Goal: Transaction & Acquisition: Purchase product/service

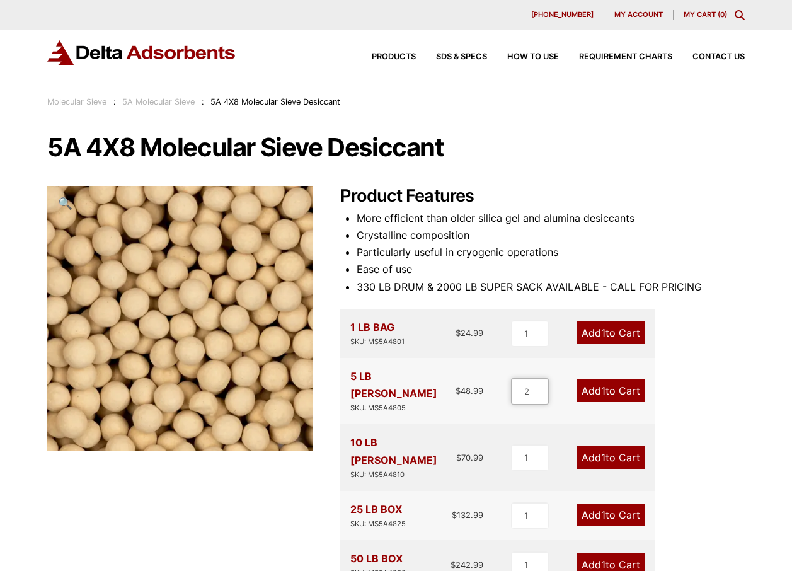
type input "2"
click at [541, 380] on input "2" at bounding box center [530, 391] width 38 height 26
click at [593, 382] on link "Add 2 to Cart" at bounding box center [609, 390] width 71 height 23
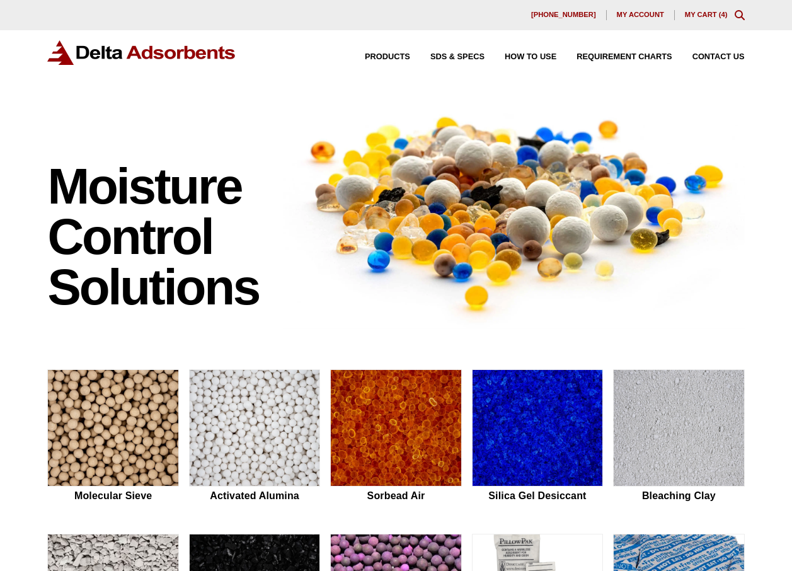
click at [708, 15] on link "My Cart ( 4 )" at bounding box center [706, 15] width 43 height 8
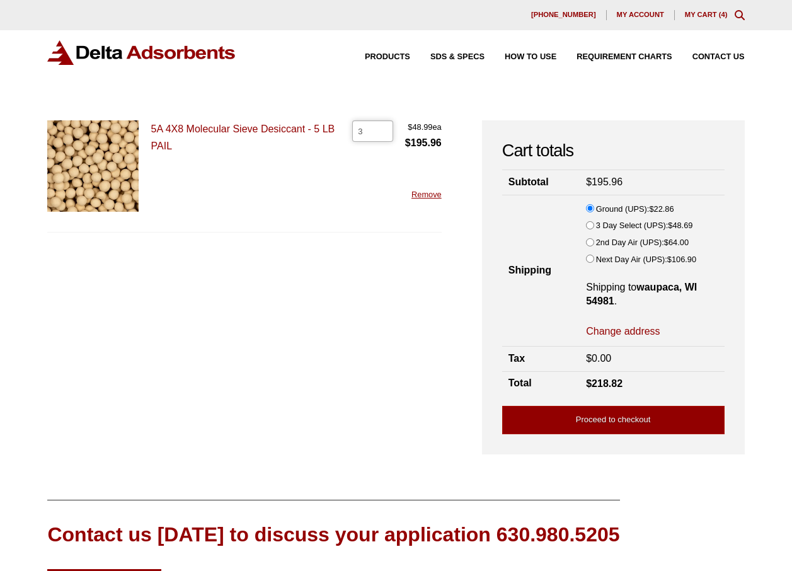
click at [381, 134] on input "3" at bounding box center [372, 130] width 41 height 21
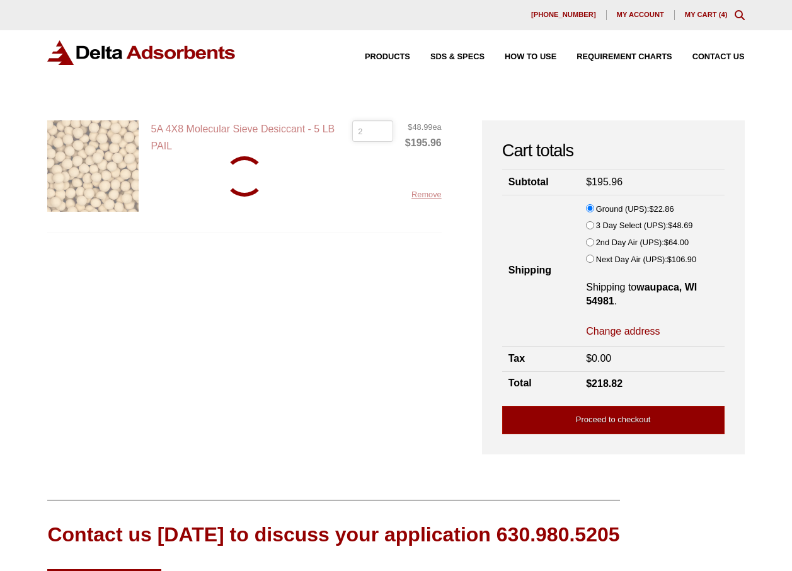
type input "2"
click at [381, 134] on input "2" at bounding box center [372, 130] width 41 height 21
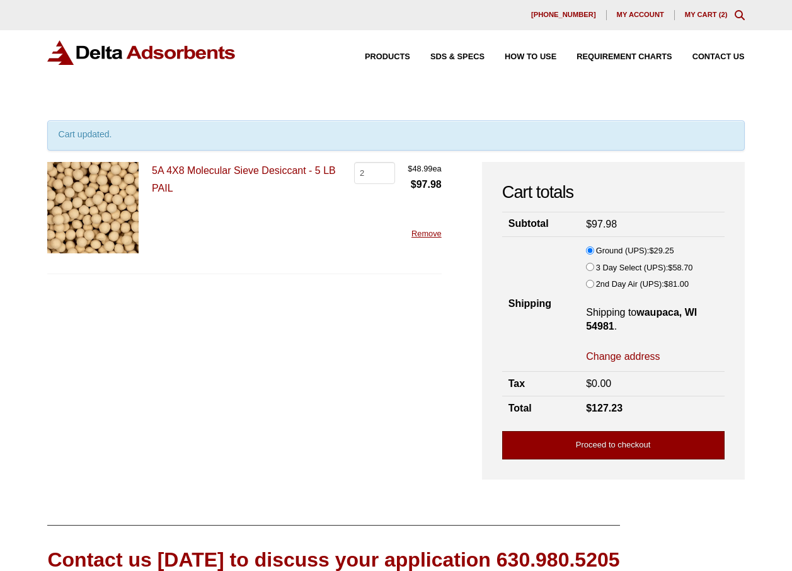
click at [590, 447] on link "Proceed to checkout" at bounding box center [613, 445] width 222 height 28
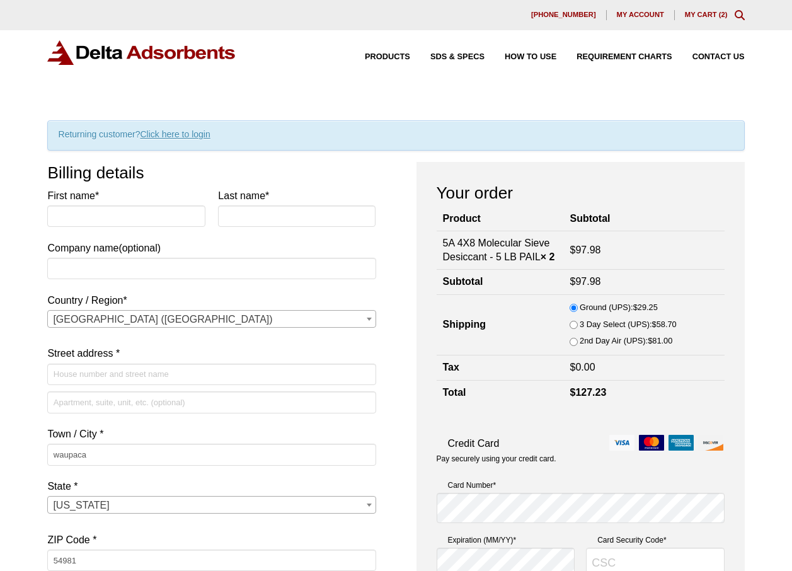
select select "WI"
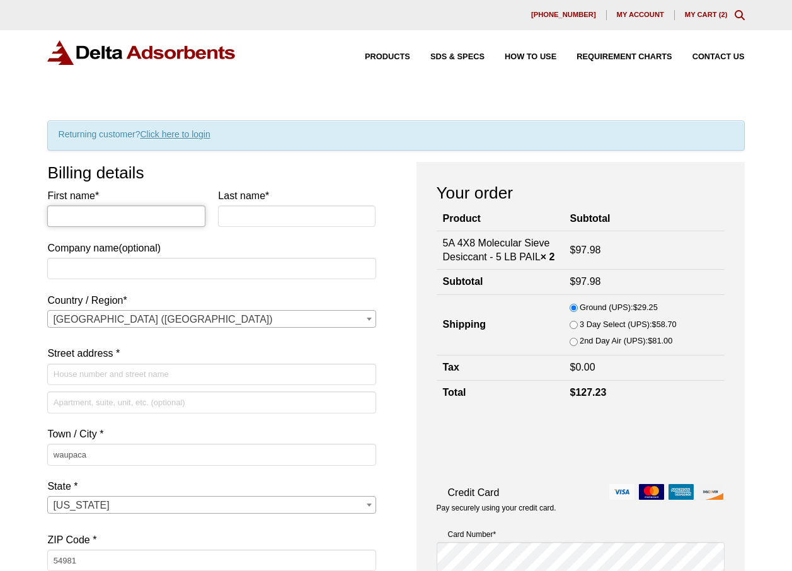
click at [81, 220] on input "First name *" at bounding box center [125, 215] width 157 height 21
type input "[PERSON_NAME]"
type input "v"
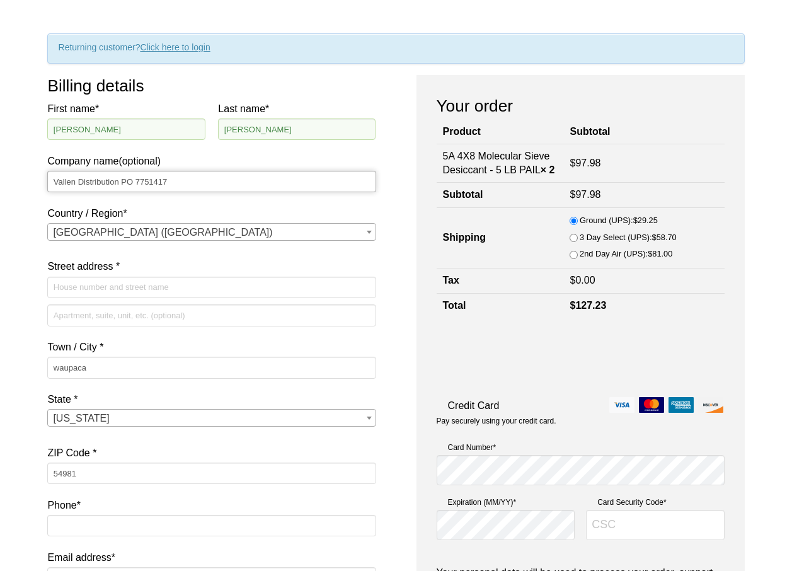
scroll to position [126, 0]
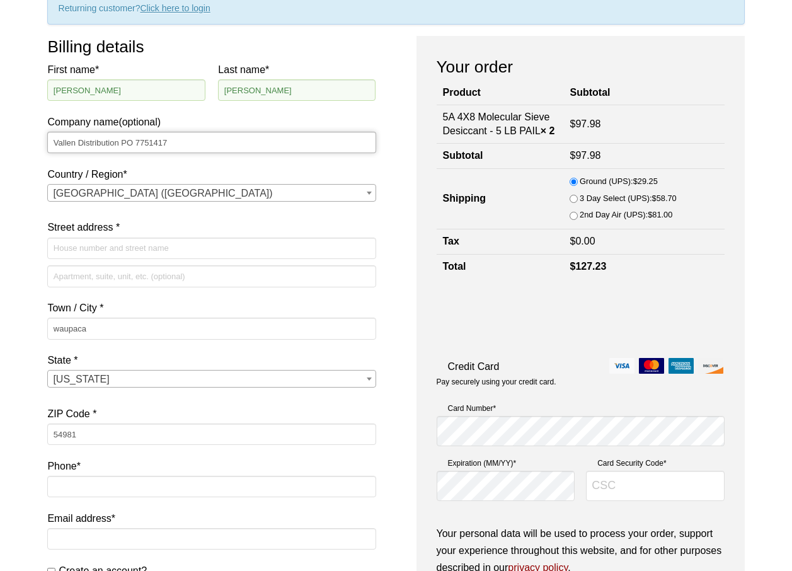
type input "Vallen Distribution PO 7751417"
drag, startPoint x: 81, startPoint y: 251, endPoint x: 73, endPoint y: 244, distance: 11.1
click at [81, 251] on input "Street address *" at bounding box center [211, 247] width 328 height 21
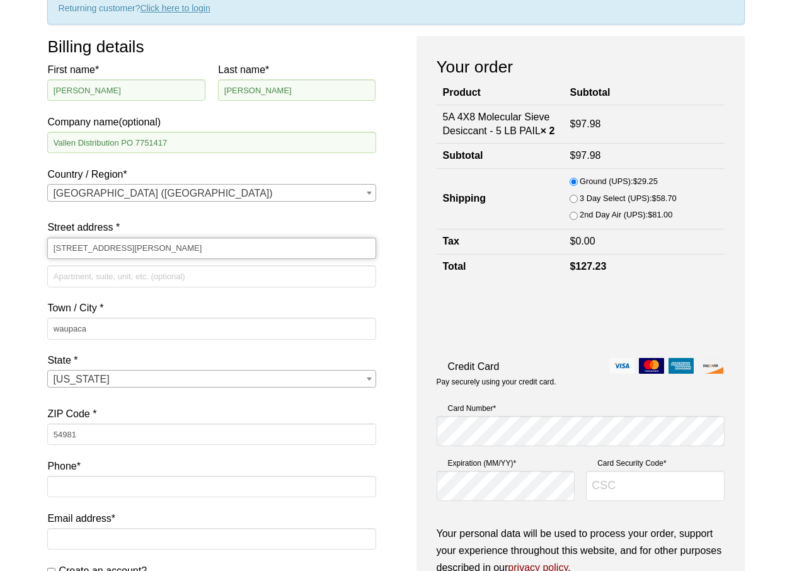
type input "[STREET_ADDRESS][PERSON_NAME]"
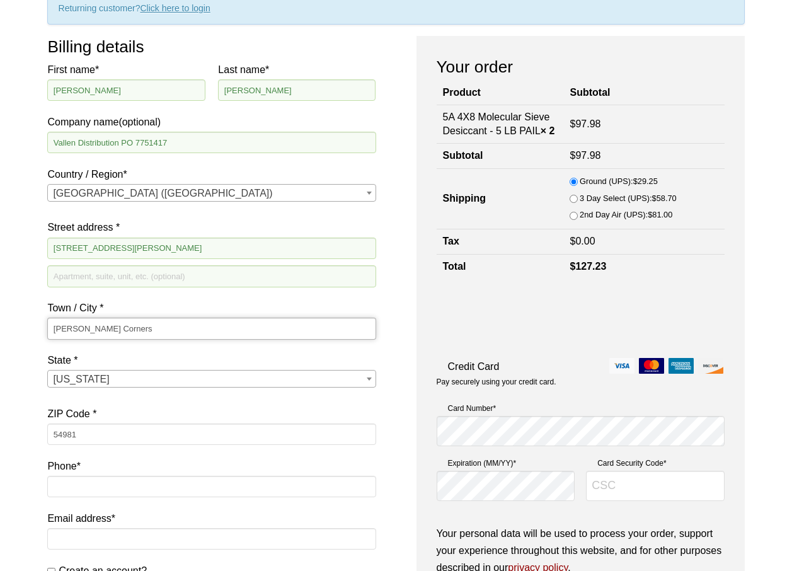
type input "Hales Corners"
type input "53130"
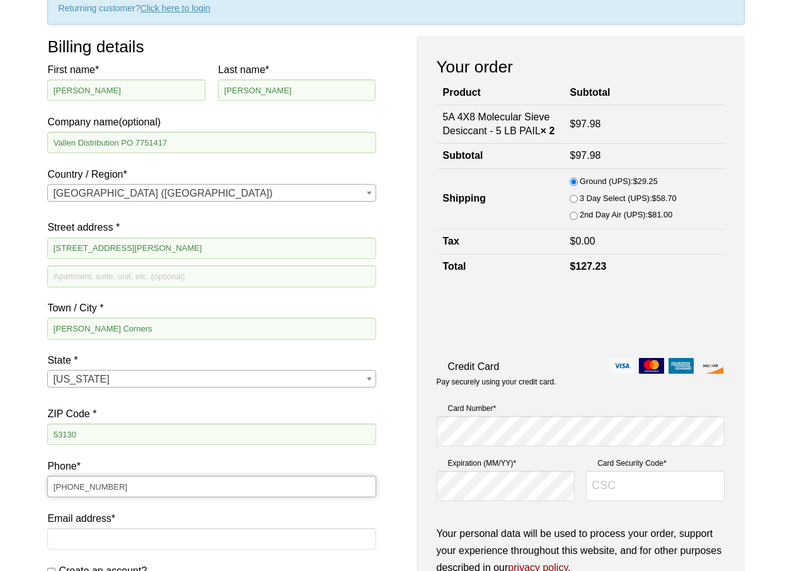
type input "[PHONE_NUMBER]"
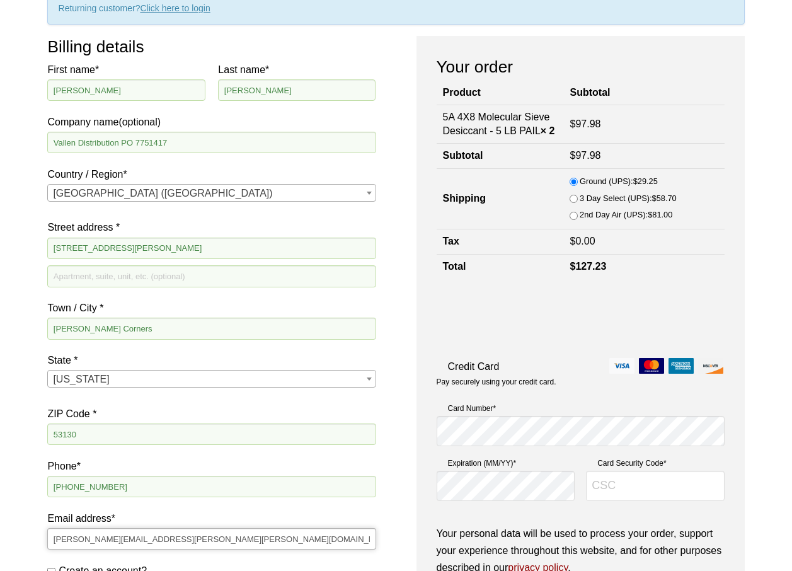
type input "[PERSON_NAME][EMAIL_ADDRESS][PERSON_NAME][PERSON_NAME][DOMAIN_NAME]"
click at [23, 347] on div "Our website has detected that you are using an outdated browser that will preve…" at bounding box center [396, 493] width 792 height 1238
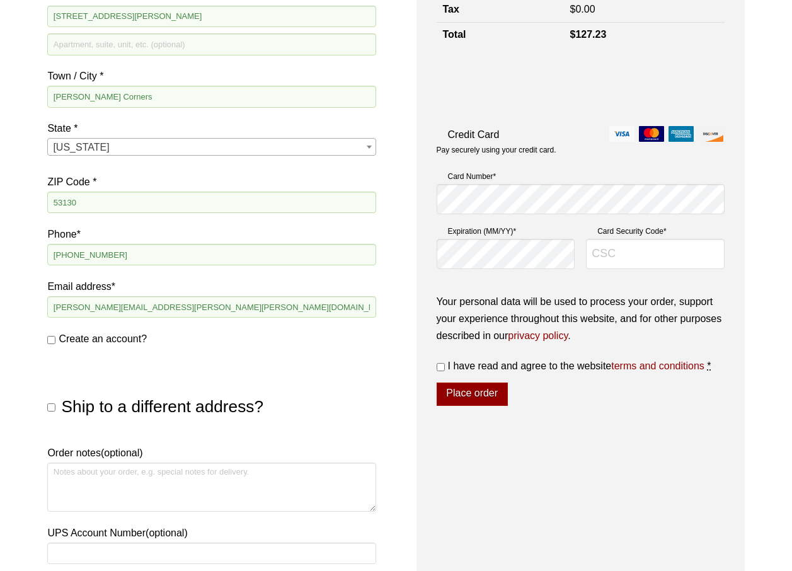
scroll to position [441, 0]
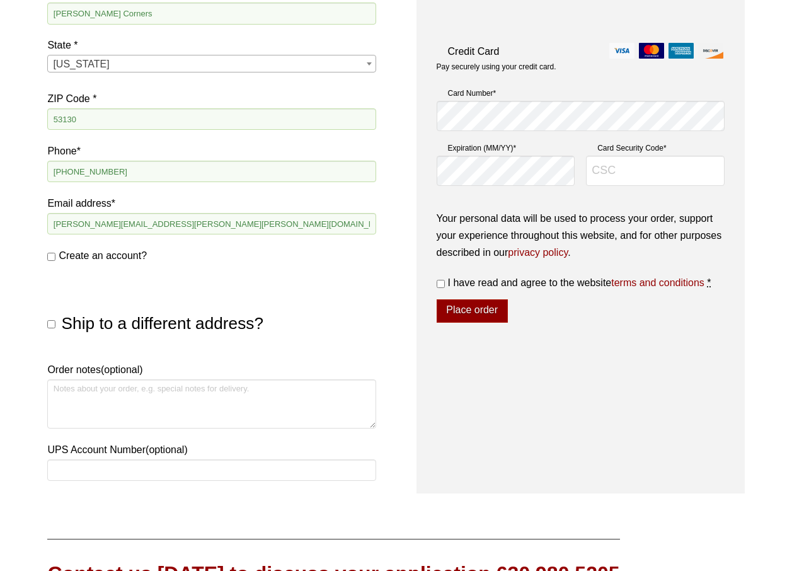
click at [54, 322] on input "Ship to a different address?" at bounding box center [51, 324] width 8 height 8
checkbox input "true"
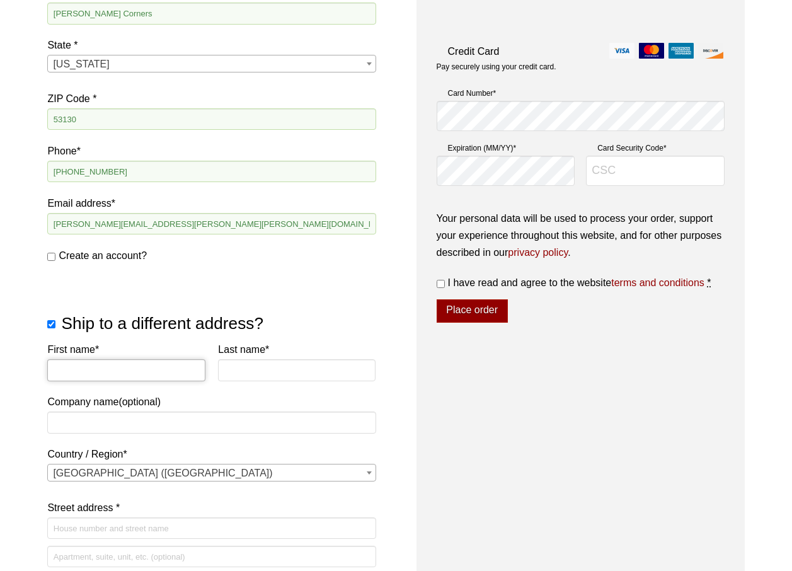
drag, startPoint x: 77, startPoint y: 371, endPoint x: 69, endPoint y: 364, distance: 10.7
click at [77, 371] on input "First name *" at bounding box center [125, 369] width 157 height 21
type input "Linda"
type input "Wiggins"
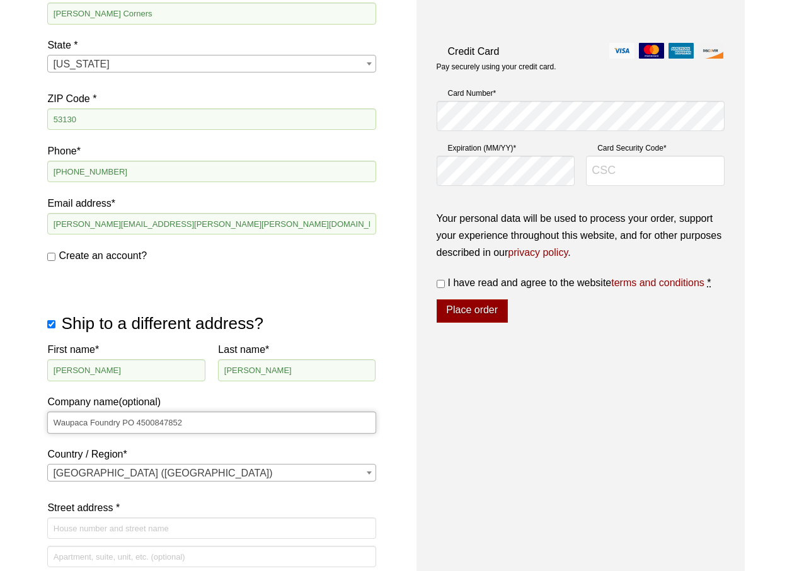
type input "Waupaca Foundry PO 4500847852"
click at [90, 537] on input "Street address *" at bounding box center [211, 527] width 328 height 21
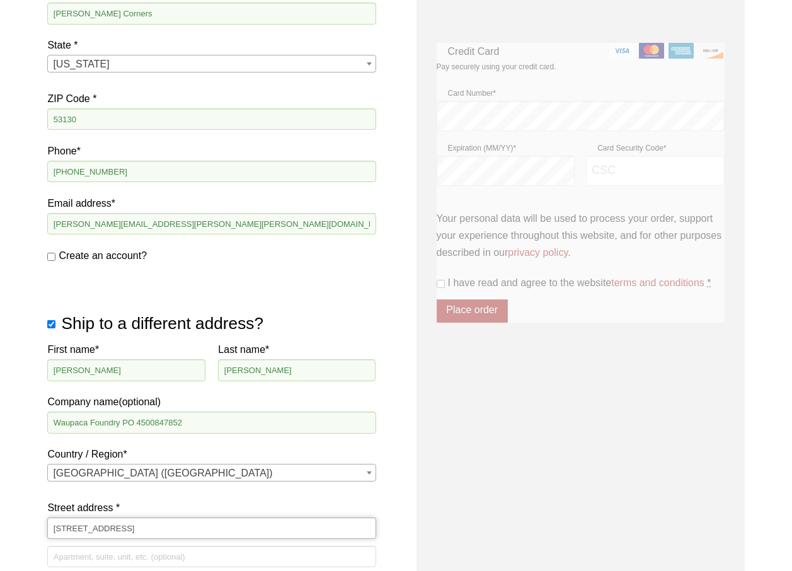
type input "[STREET_ADDRESS]"
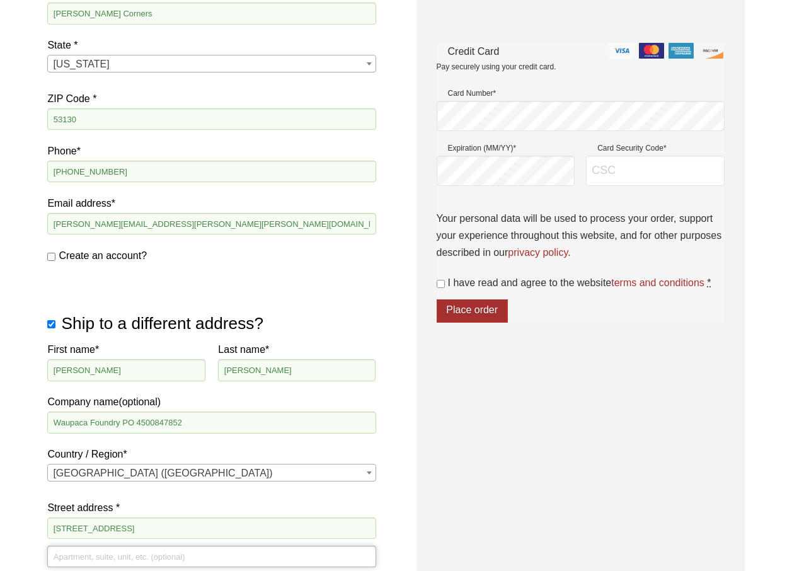
click at [67, 557] on input "Apartment, suite, unit, etc. (optional)" at bounding box center [211, 555] width 328 height 21
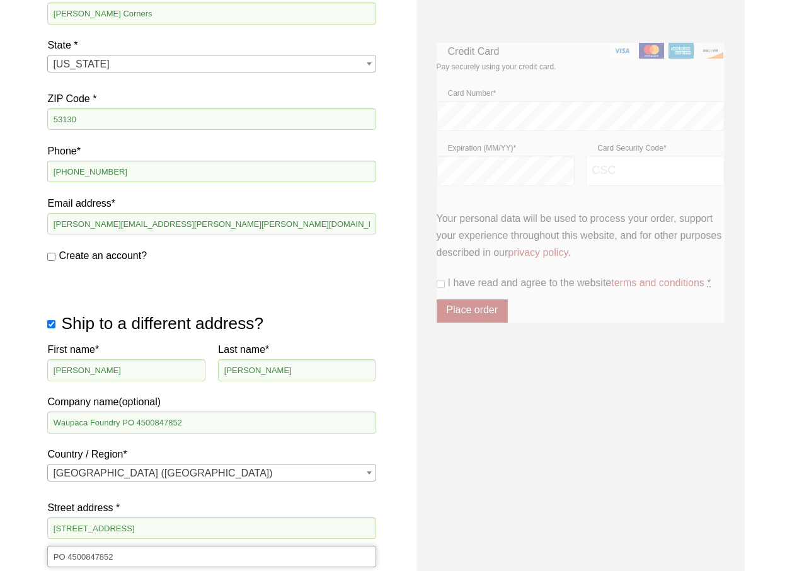
type input "PO 4500847852"
click at [19, 466] on div "Our website has detected that you are using an outdated browser that will preve…" at bounding box center [396, 376] width 792 height 1634
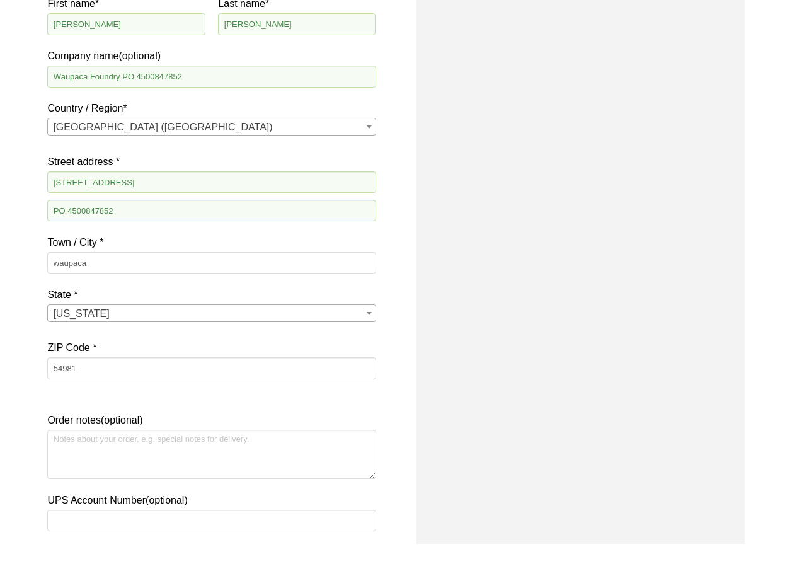
scroll to position [819, 0]
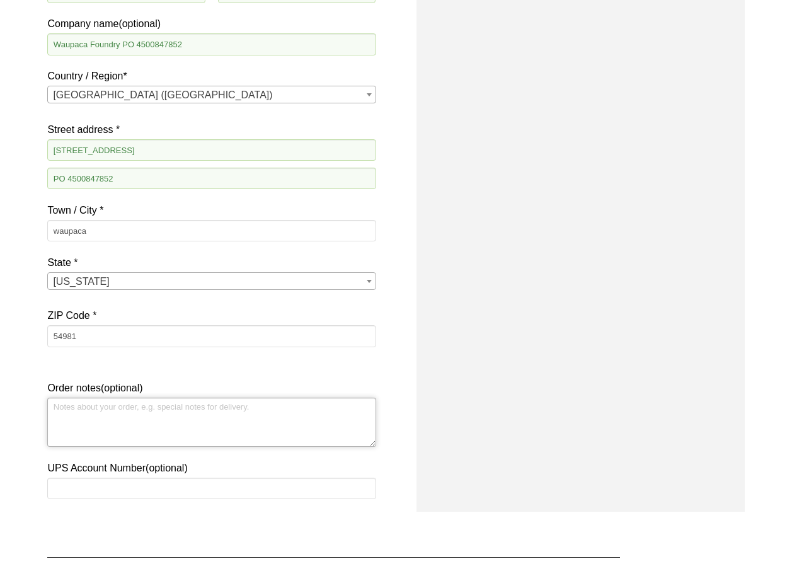
click at [70, 408] on textarea "Order notes (optional)" at bounding box center [211, 421] width 328 height 49
type textarea "Please Reference Waupaca PO 4500847852 on pack slip"
type input "ups acct 583330"
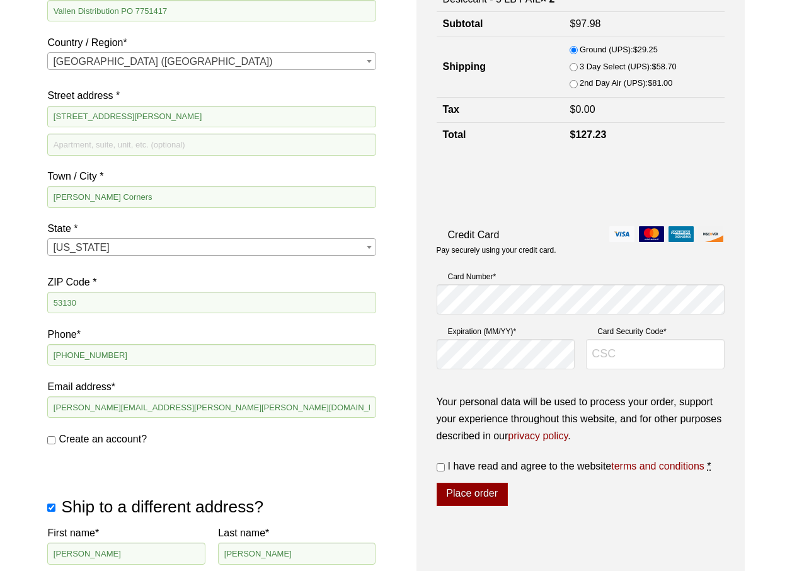
scroll to position [126, 0]
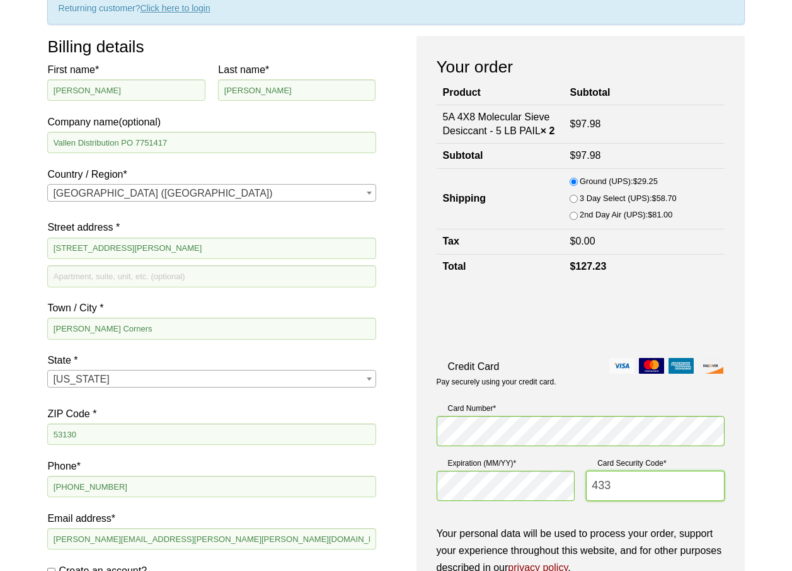
type input "433"
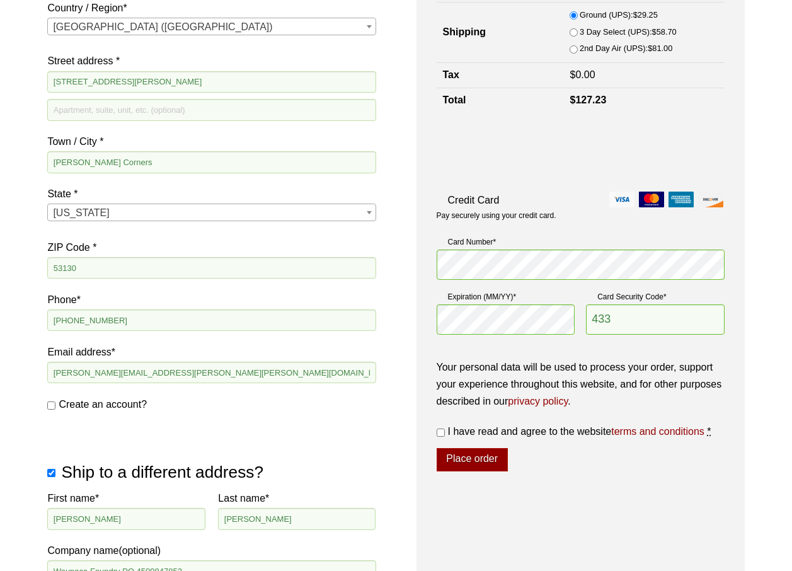
scroll to position [315, 0]
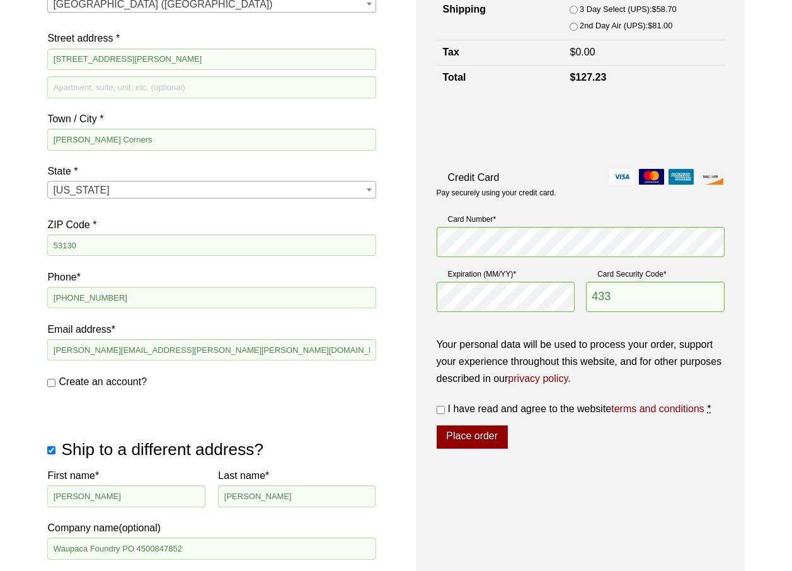
click at [440, 414] on input "I have read and agree to the website terms and conditions *" at bounding box center [440, 410] width 8 height 8
checkbox input "true"
click at [453, 449] on button "Place order" at bounding box center [471, 437] width 71 height 24
